Goal: Information Seeking & Learning: Learn about a topic

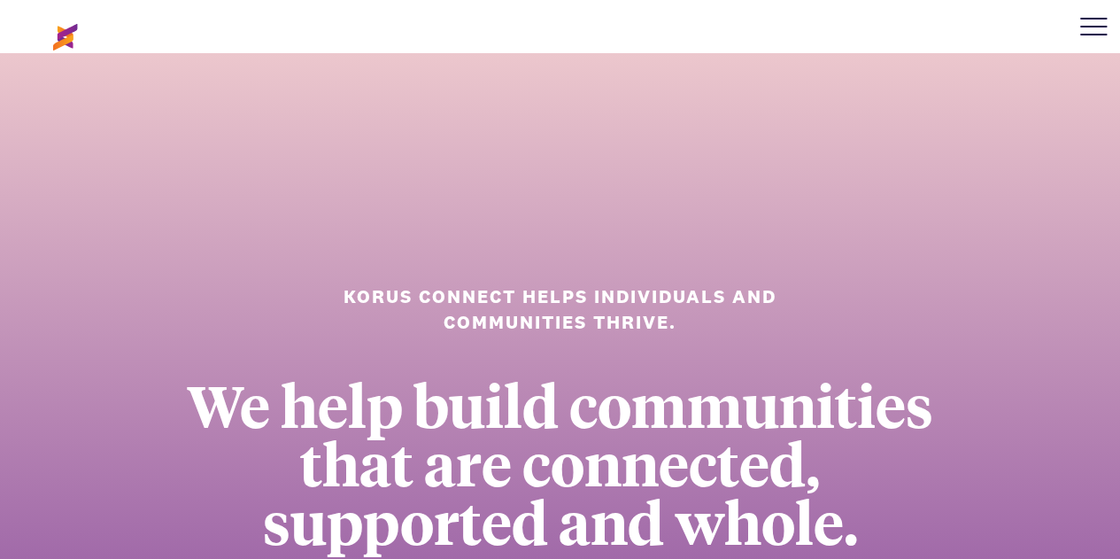
click at [1091, 29] on div at bounding box center [1093, 26] width 53 height 53
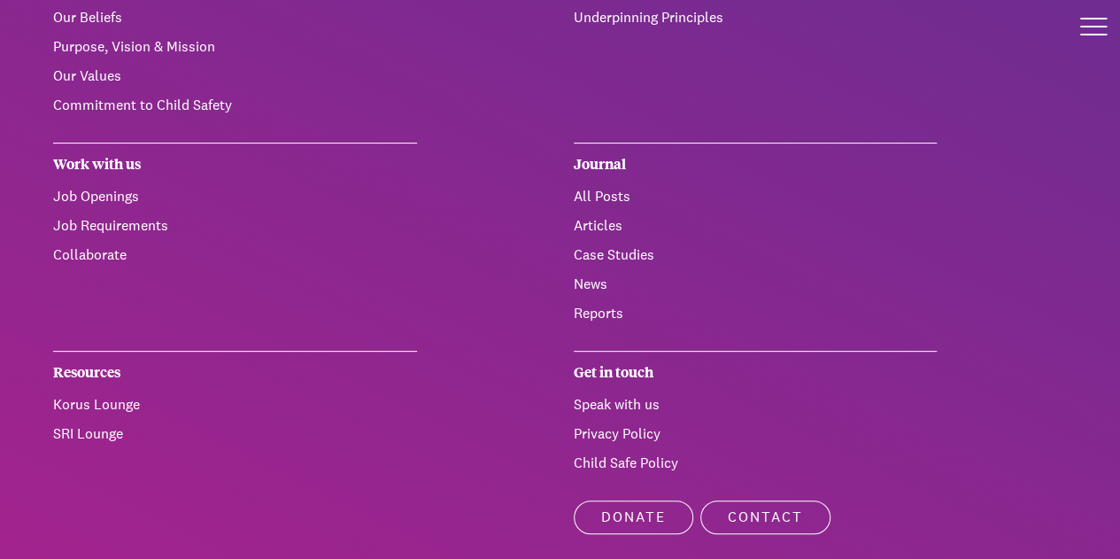
scroll to position [160, 0]
click at [748, 504] on link "Contact" at bounding box center [766, 516] width 130 height 34
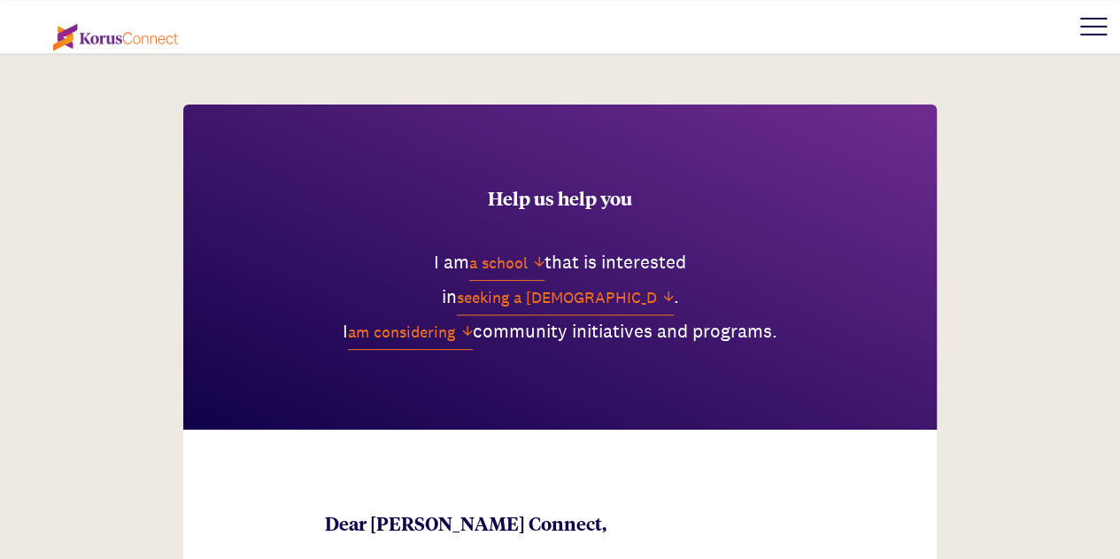
scroll to position [626, 0]
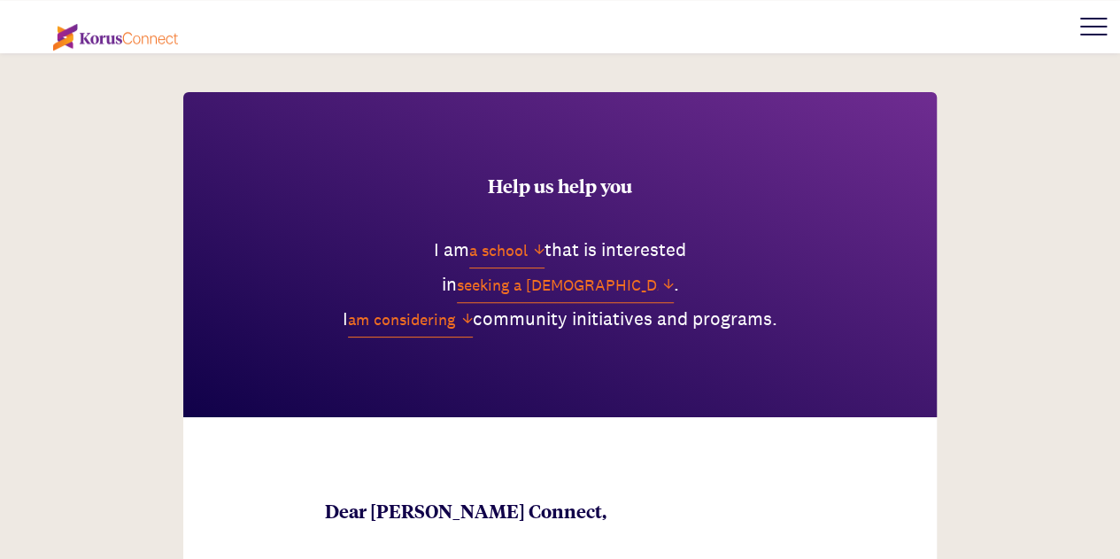
click at [529, 253] on select "a school a not-for-profit a church a business a public service an individual" at bounding box center [506, 251] width 75 height 35
select select "an individual"
click at [469, 234] on select "a school a not-for-profit a church a business a public service an individual" at bounding box center [506, 251] width 75 height 35
click at [599, 281] on select "seeking a chaplaincy service learning more about Korus Connect partnering with …" at bounding box center [565, 285] width 217 height 35
click at [807, 249] on div "Help us help you I am a school a not-for-profit a church a business a public se…" at bounding box center [560, 254] width 754 height 325
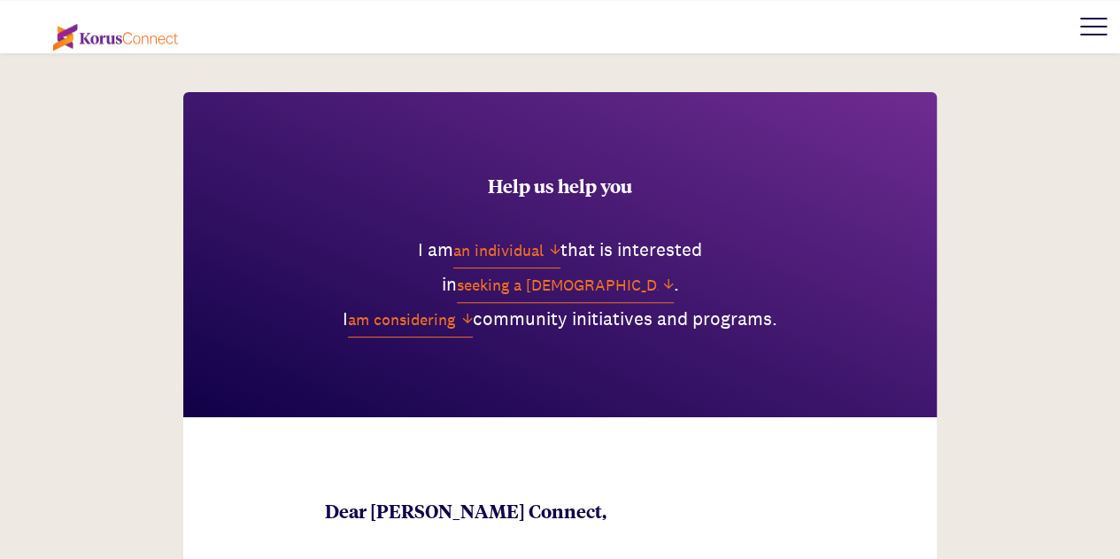
click at [447, 319] on select "am considering am involved in am not involved in am planning am exploring" at bounding box center [410, 320] width 125 height 35
click at [732, 345] on div "Help us help you I am a school a not-for-profit a church a business a public se…" at bounding box center [560, 254] width 754 height 325
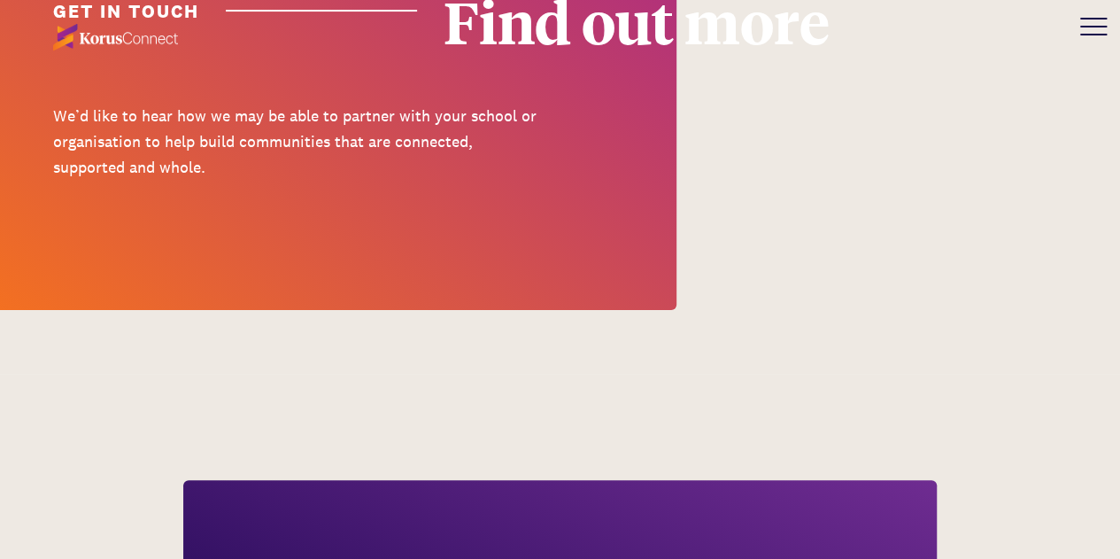
scroll to position [0, 0]
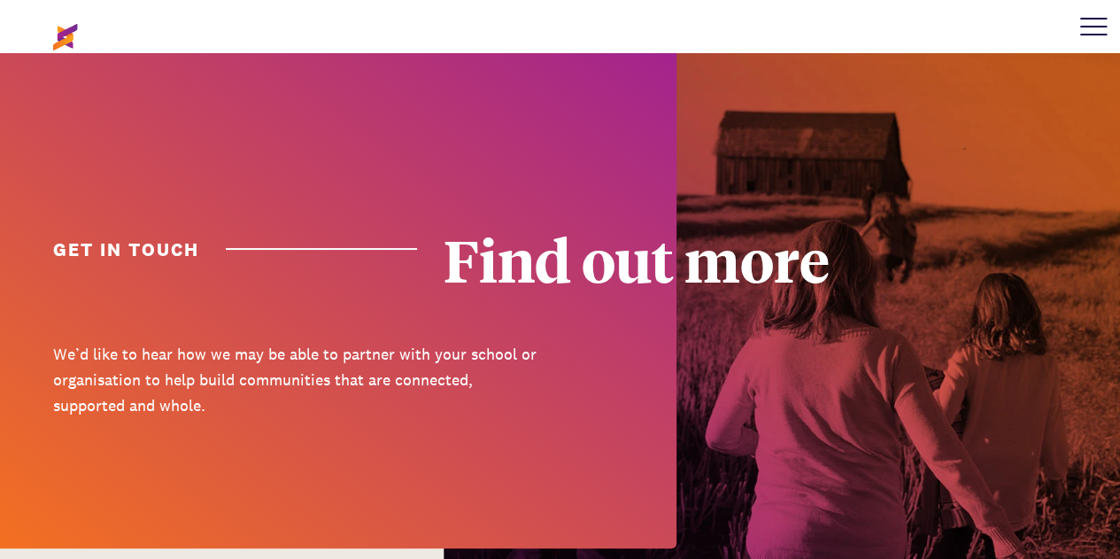
click at [199, 109] on div at bounding box center [338, 300] width 677 height 495
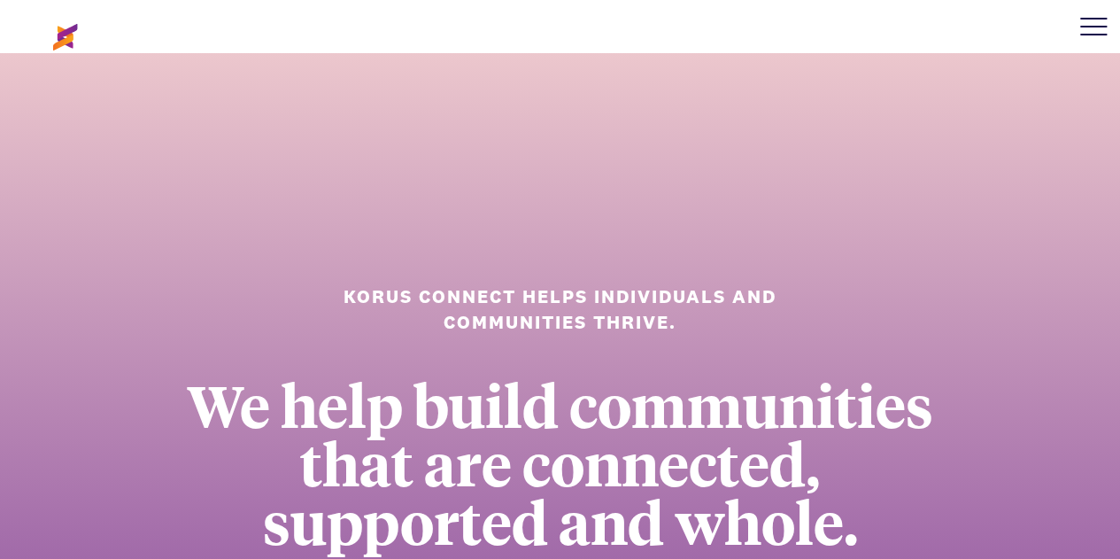
scroll to position [221, 0]
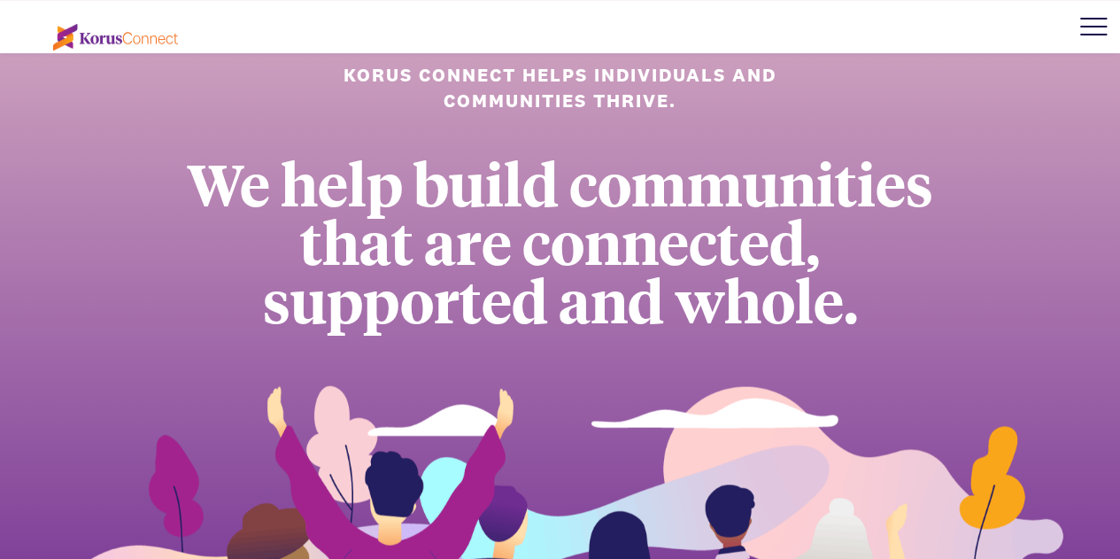
click at [1093, 34] on div at bounding box center [1094, 35] width 27 height 2
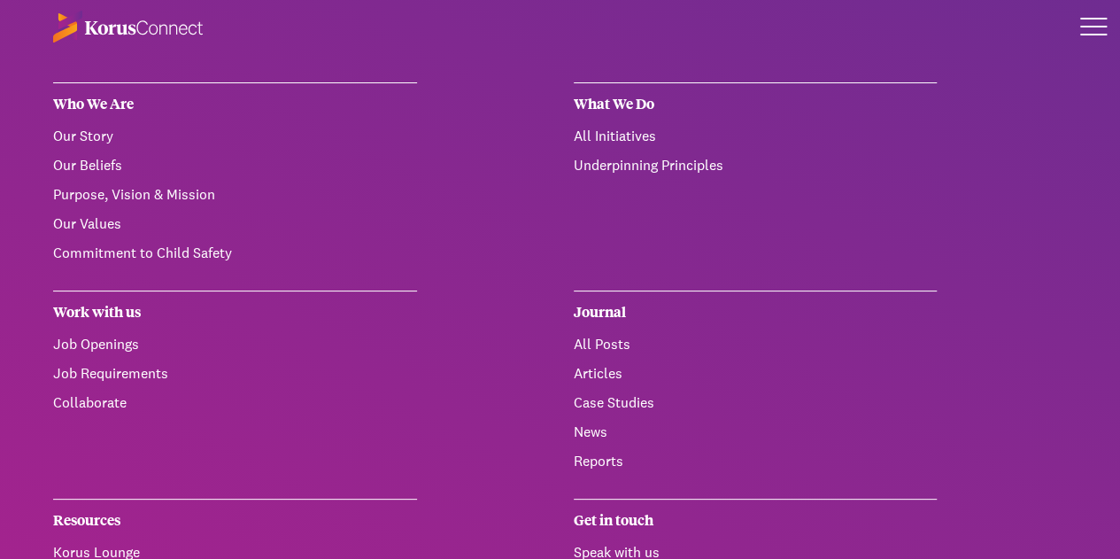
scroll to position [4, 0]
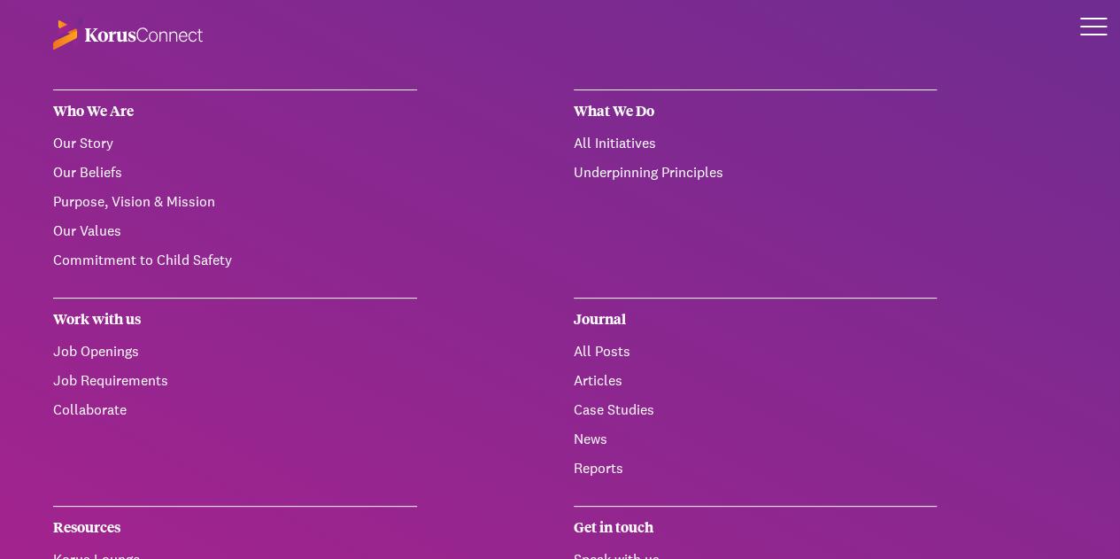
click at [601, 138] on link "All Initiatives" at bounding box center [615, 143] width 82 height 19
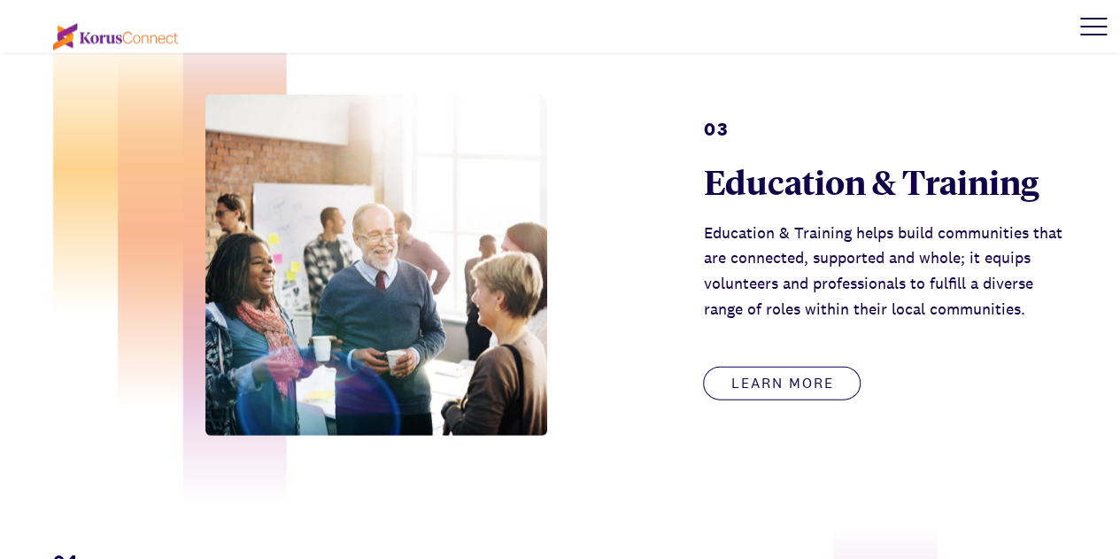
scroll to position [1781, 0]
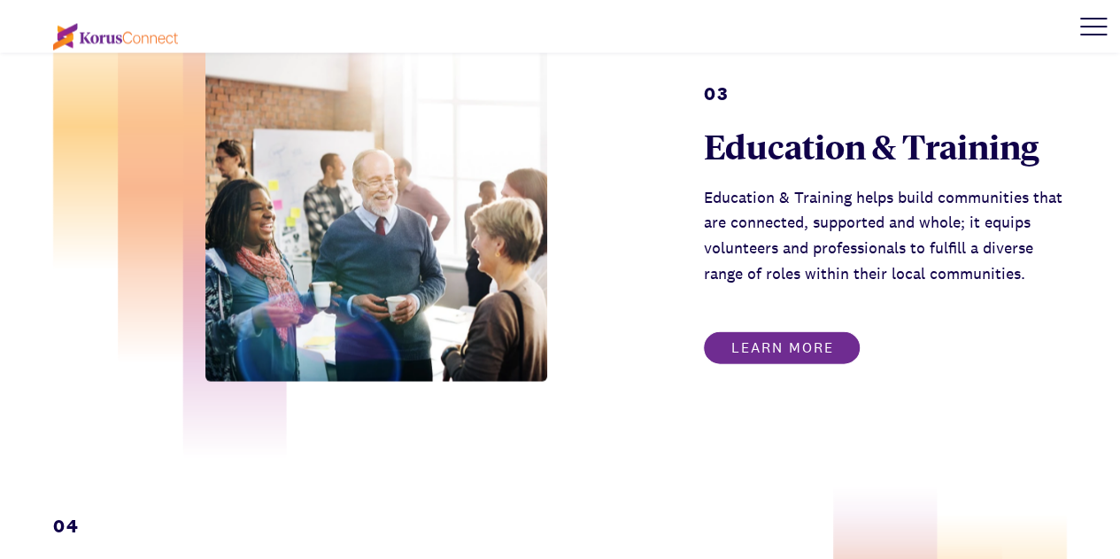
click at [813, 362] on link "Learn more" at bounding box center [782, 348] width 158 height 34
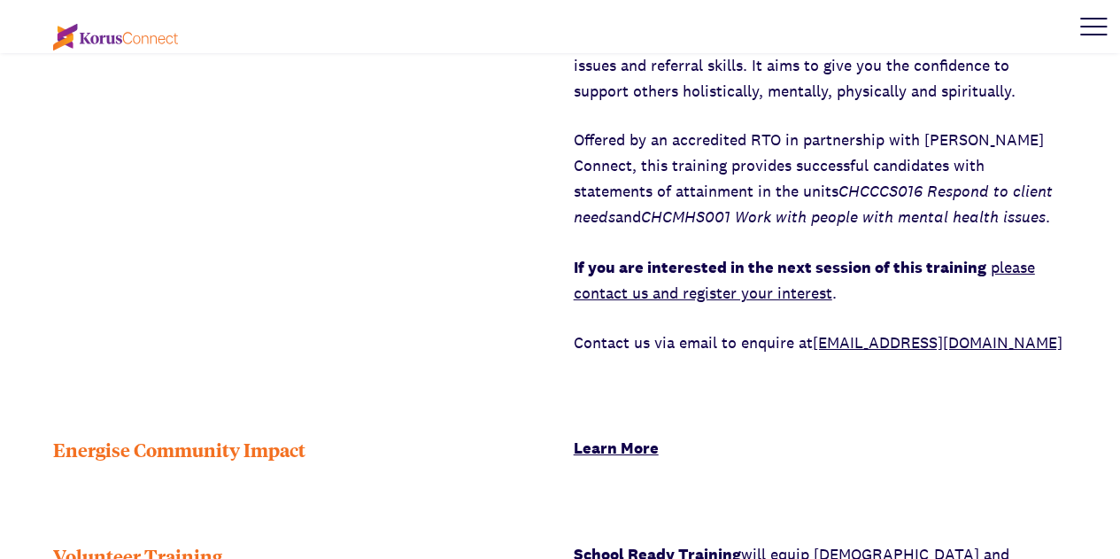
scroll to position [2970, 0]
